Goal: Information Seeking & Learning: Find specific fact

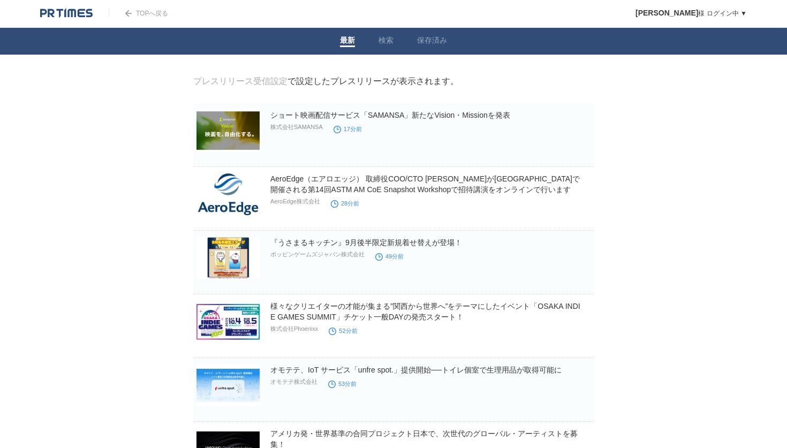
click at [67, 13] on img at bounding box center [66, 13] width 52 height 11
click at [385, 37] on link "検索" at bounding box center [385, 41] width 15 height 11
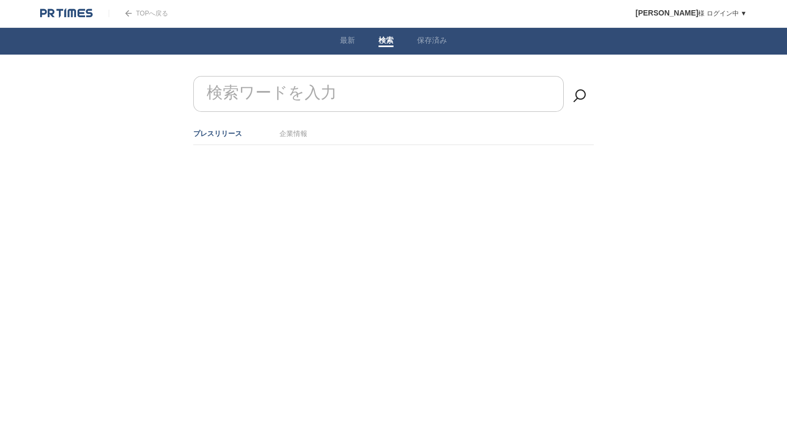
click at [326, 76] on form "検索ワードを入力" at bounding box center [393, 76] width 400 height 0
type input "提携"
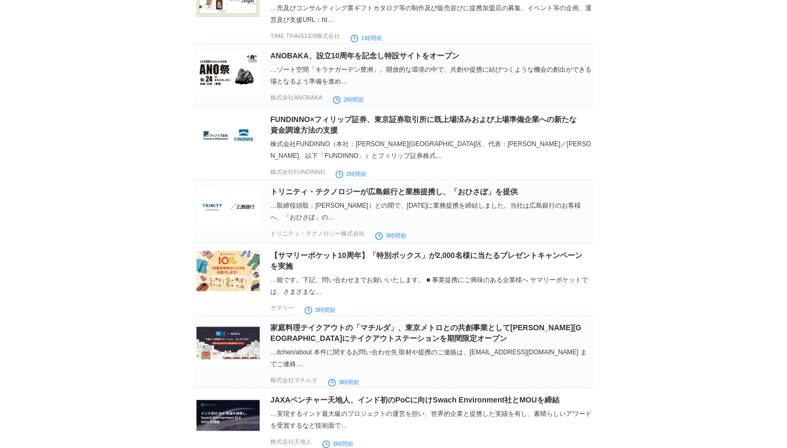
scroll to position [196, 0]
click at [230, 143] on img at bounding box center [227, 134] width 63 height 42
click at [239, 220] on img at bounding box center [227, 207] width 63 height 42
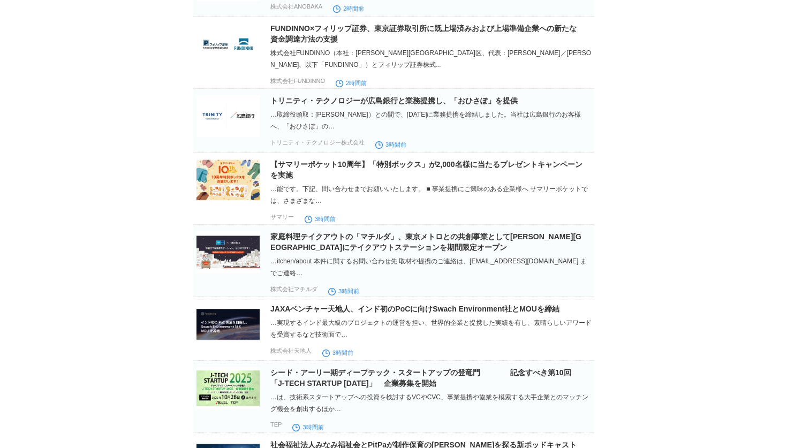
scroll to position [0, 0]
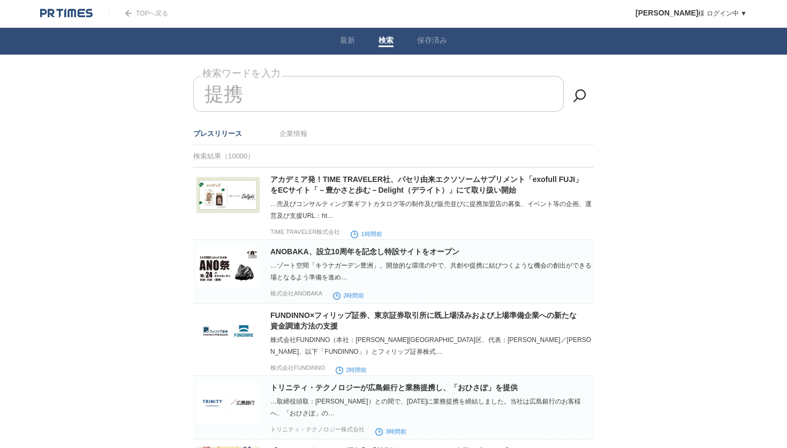
click at [82, 16] on img at bounding box center [66, 13] width 52 height 11
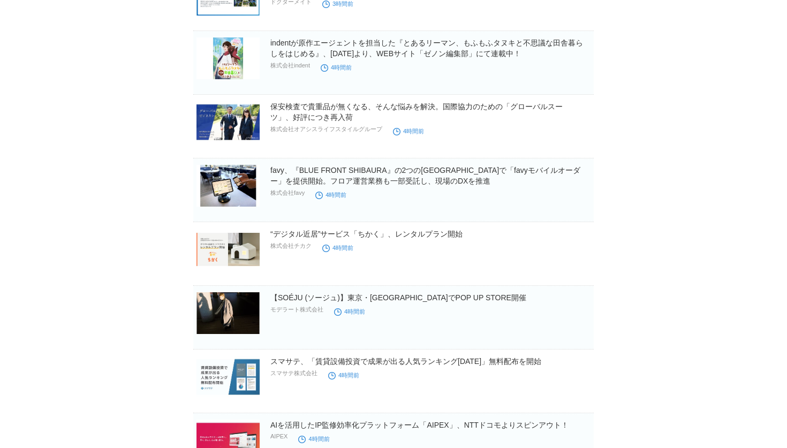
scroll to position [3496, 0]
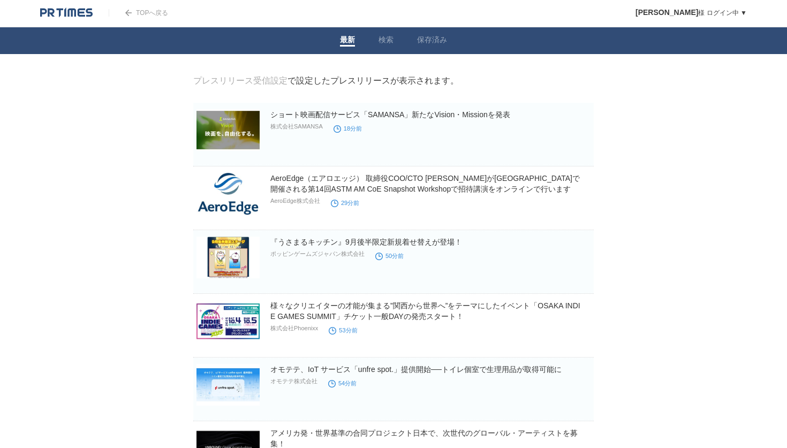
scroll to position [0, 0]
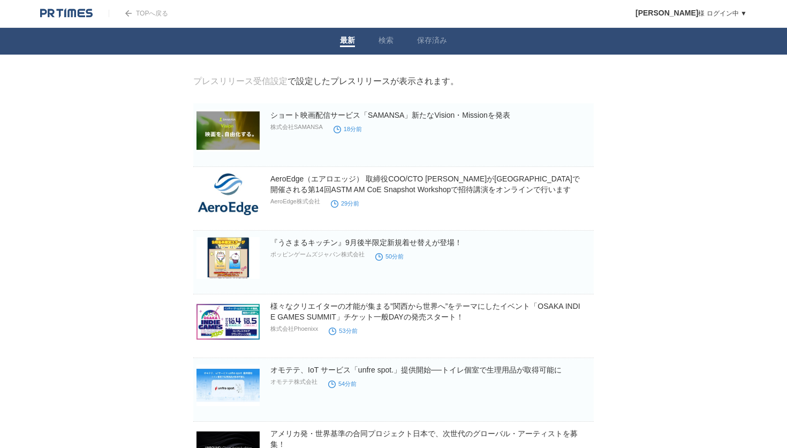
click at [83, 16] on img at bounding box center [66, 13] width 52 height 11
